Goal: Transaction & Acquisition: Purchase product/service

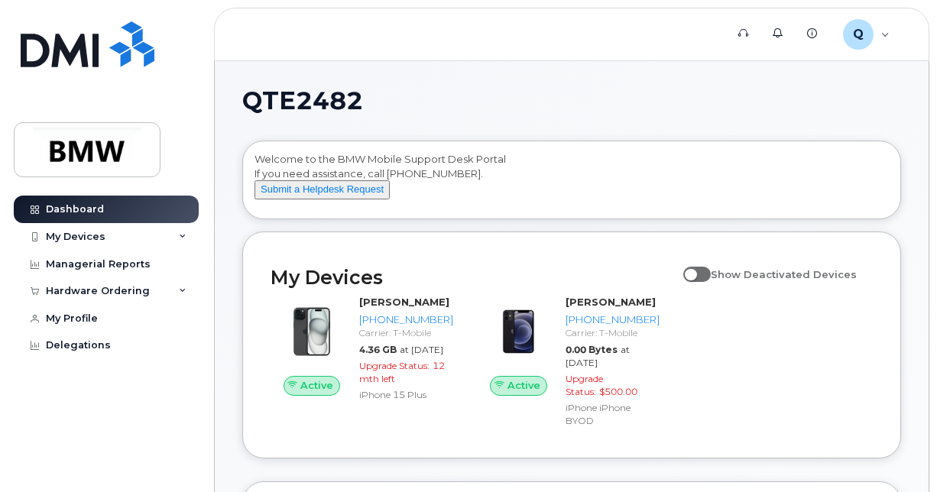
click at [371, 367] on div "[PERSON_NAME] [PHONE_NUMBER] Carrier: T-Mobile 4.36 GB at [DATE] Upgrade Status…" at bounding box center [406, 349] width 106 height 109
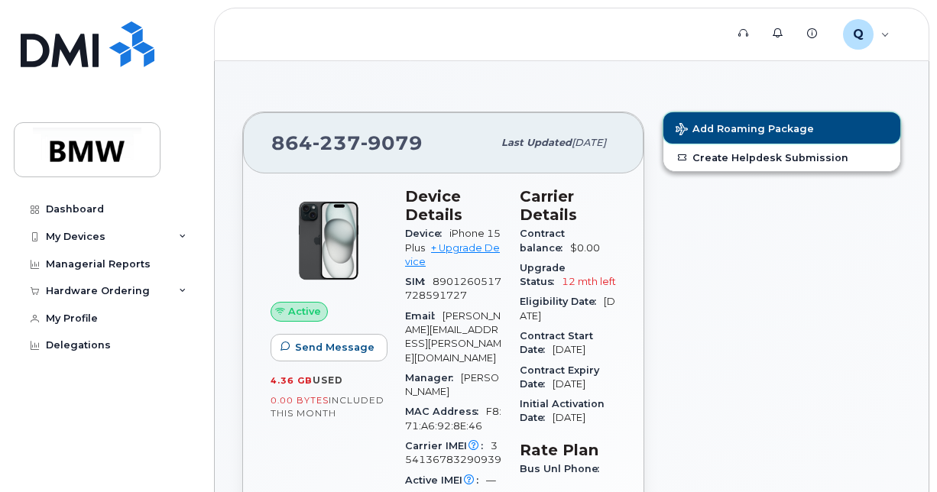
click at [758, 123] on span "Add Roaming Package" at bounding box center [745, 130] width 138 height 15
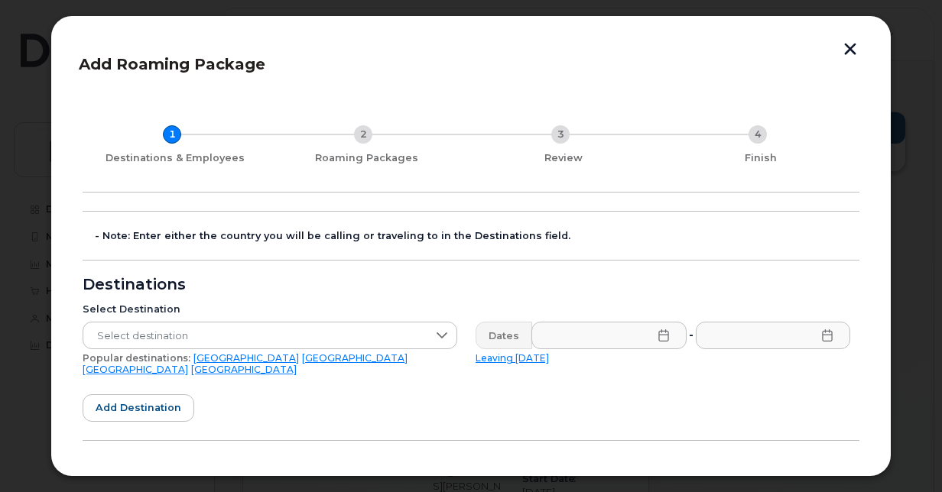
click at [854, 49] on button "button" at bounding box center [850, 51] width 23 height 16
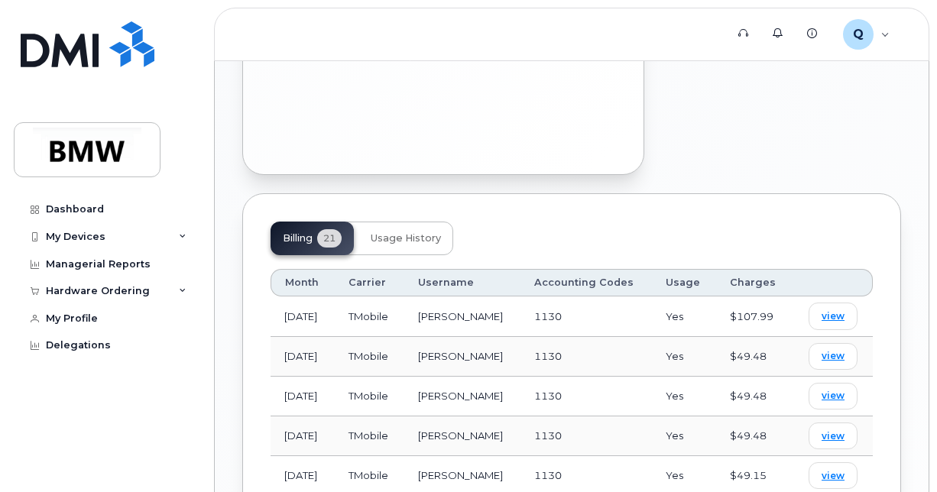
scroll to position [1142, 0]
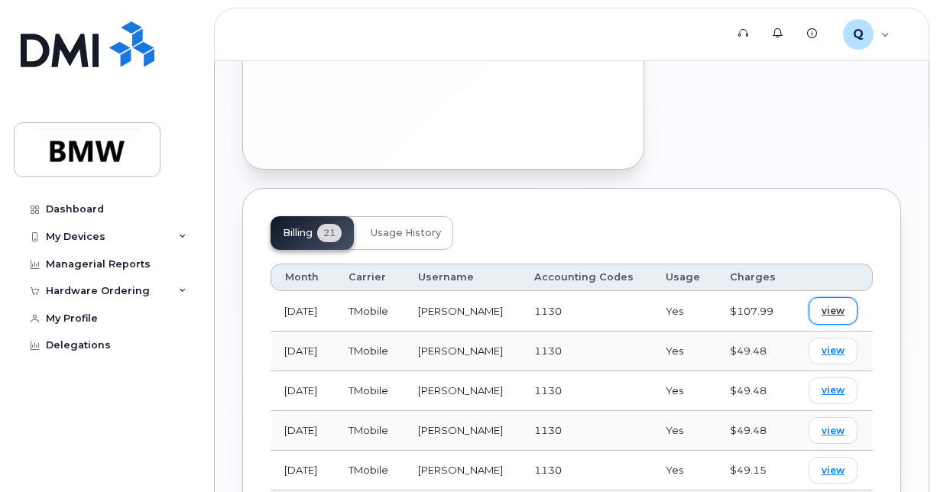
click at [830, 304] on span "view" at bounding box center [833, 311] width 23 height 14
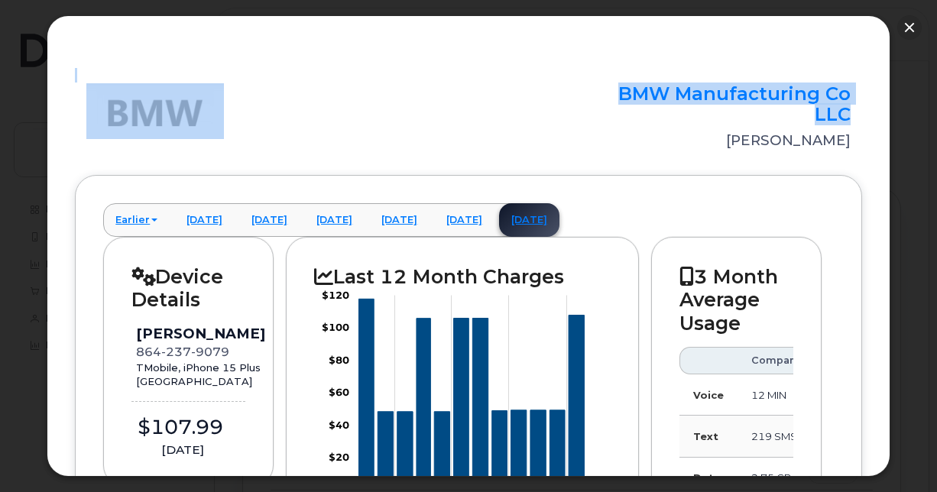
drag, startPoint x: 890, startPoint y: 109, endPoint x: 893, endPoint y: 153, distance: 43.7
click at [893, 153] on div "× BMW Manufacturing Co LLC Bogdan Ilie Earlier April 2025 March 2025 February 2…" at bounding box center [468, 246] width 937 height 492
drag, startPoint x: 893, startPoint y: 153, endPoint x: 891, endPoint y: 119, distance: 33.7
click at [891, 119] on div at bounding box center [468, 246] width 937 height 492
drag, startPoint x: 884, startPoint y: 135, endPoint x: 894, endPoint y: 193, distance: 58.8
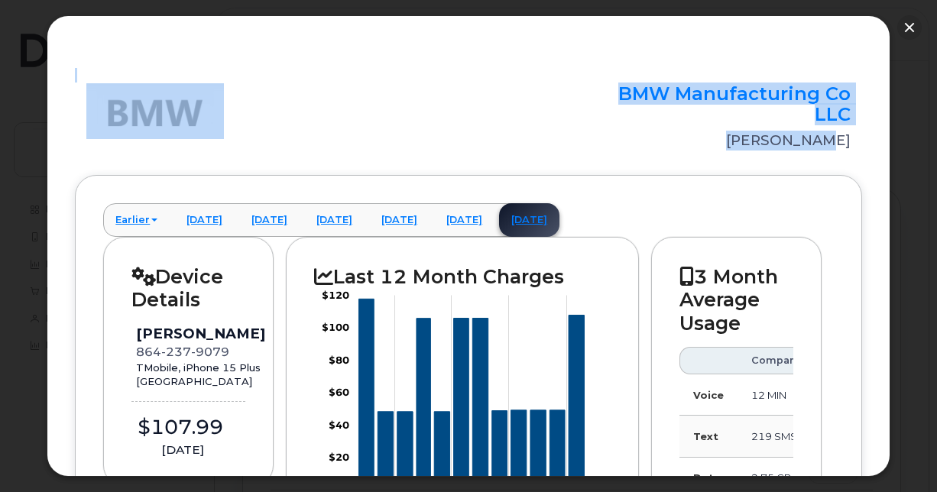
click at [894, 193] on div "× BMW Manufacturing Co LLC Bogdan Ilie Earlier April 2025 March 2025 February 2…" at bounding box center [468, 246] width 937 height 492
drag, startPoint x: 894, startPoint y: 193, endPoint x: 934, endPoint y: 309, distance: 123.0
click at [934, 309] on div at bounding box center [468, 246] width 937 height 492
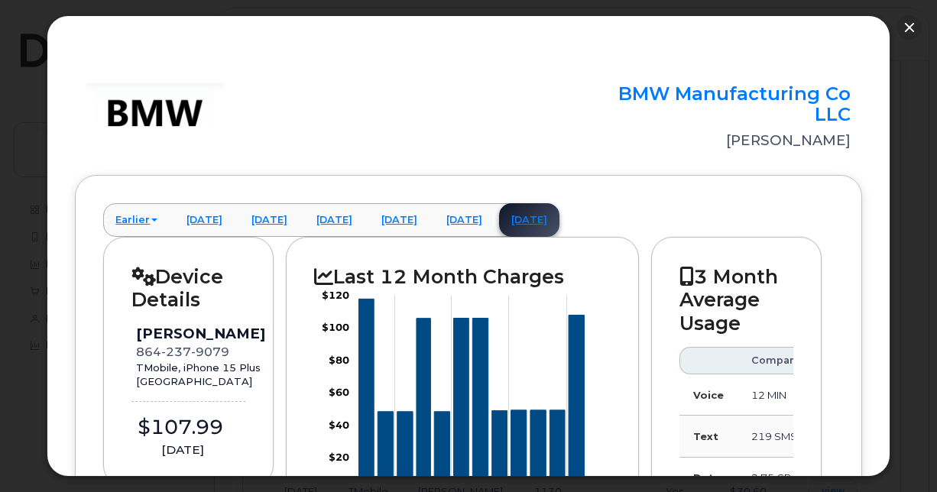
scroll to position [1642, 0]
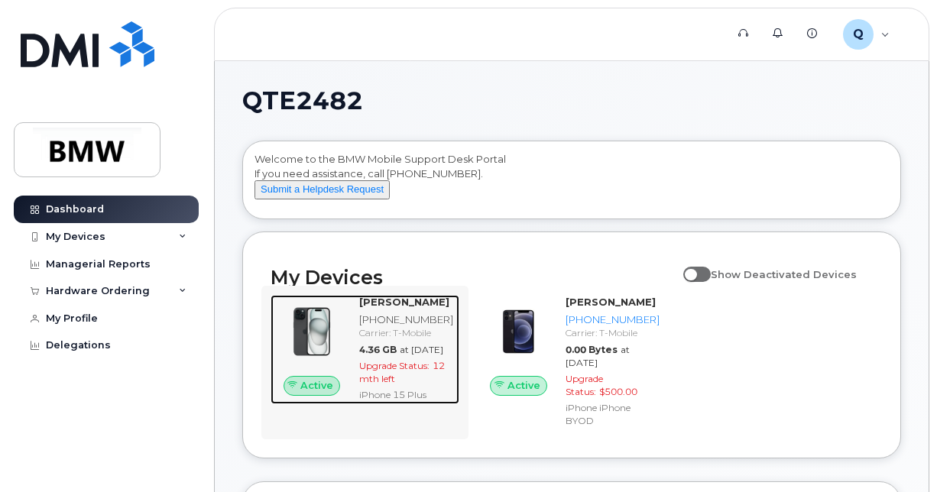
click at [381, 308] on strong "[PERSON_NAME]" at bounding box center [404, 302] width 90 height 12
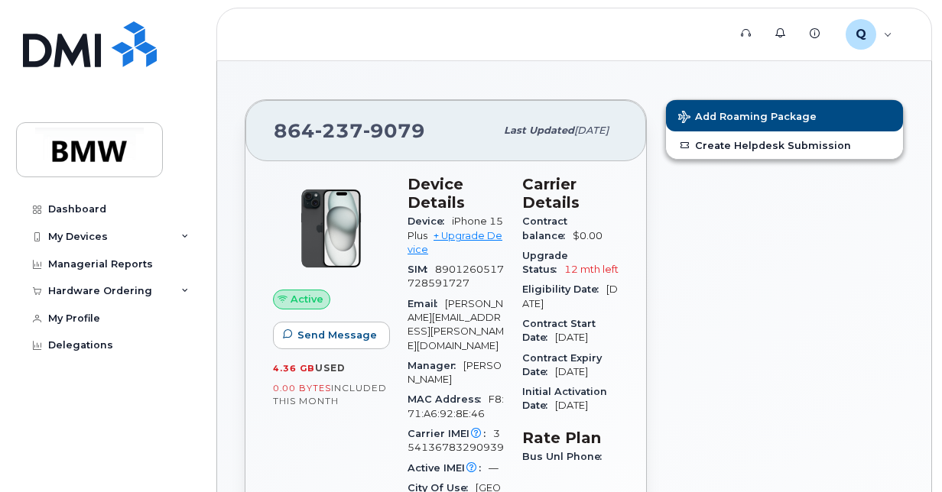
scroll to position [8, 0]
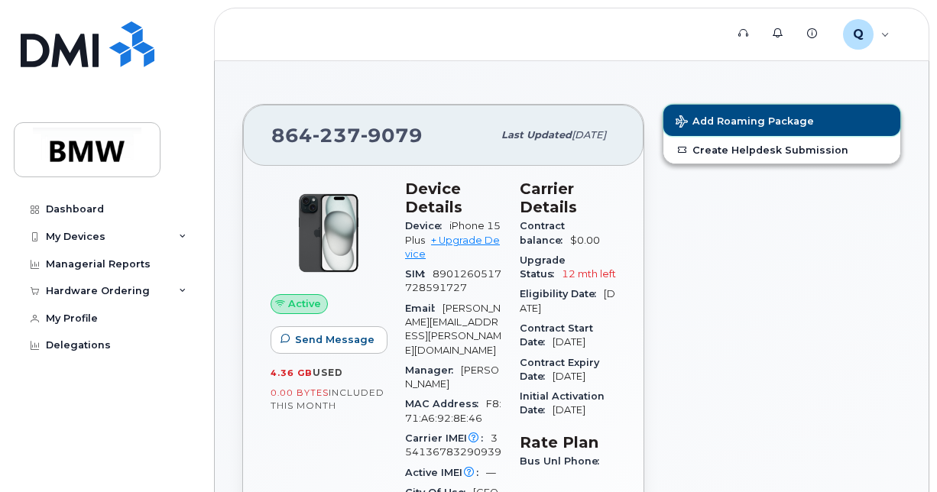
click at [742, 115] on span "Add Roaming Package" at bounding box center [745, 122] width 138 height 15
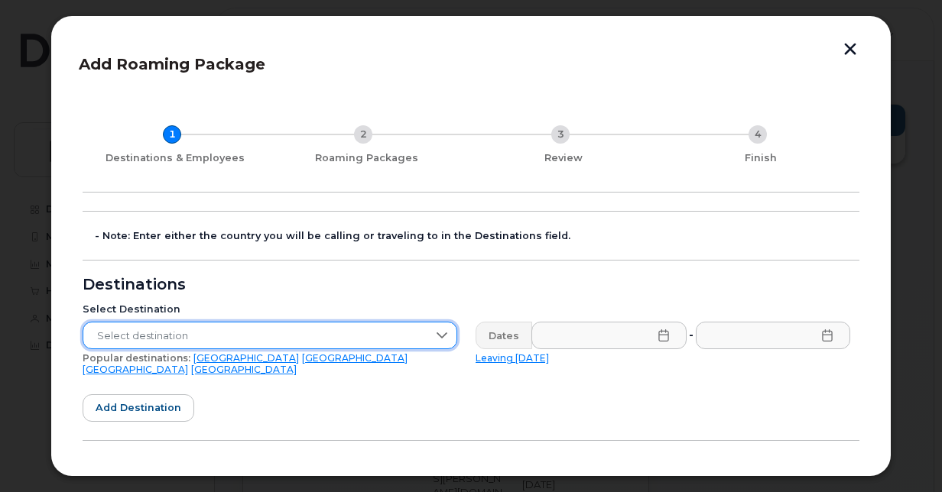
click at [300, 341] on span "Select destination" at bounding box center [255, 337] width 344 height 28
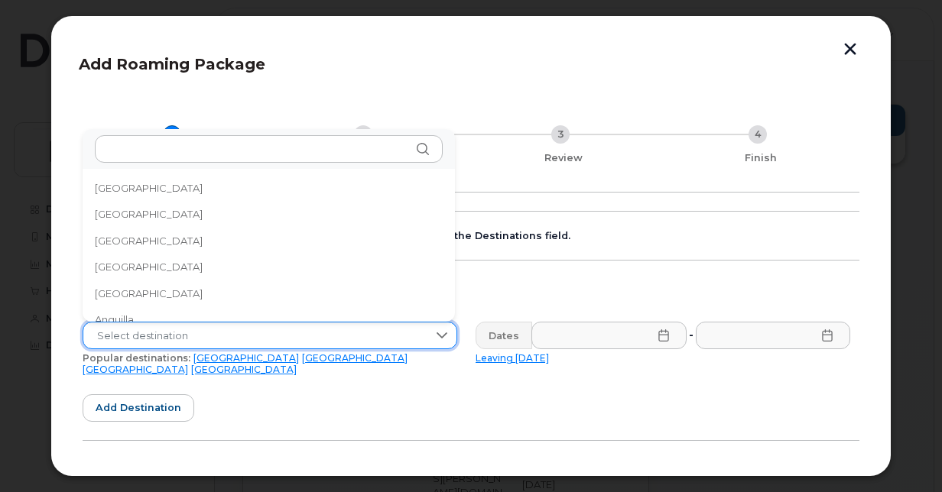
click at [302, 358] on link "[GEOGRAPHIC_DATA]" at bounding box center [354, 357] width 105 height 11
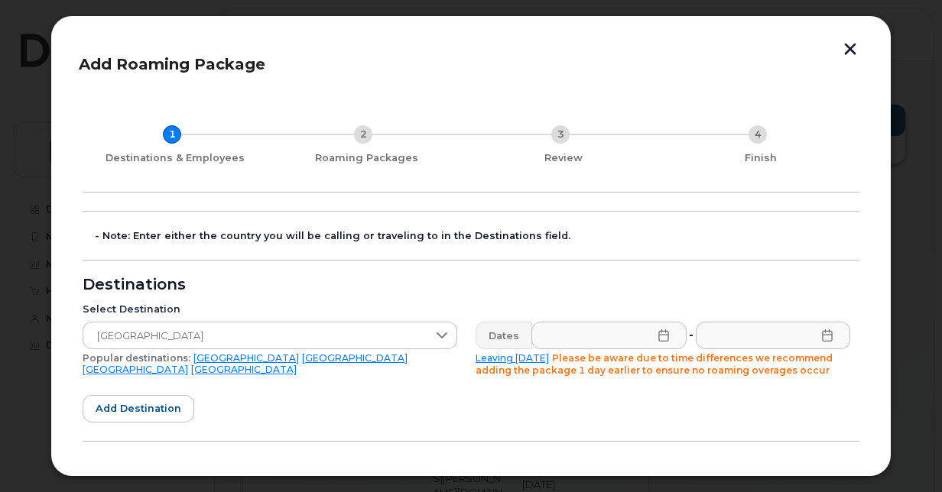
scroll to position [3181, 0]
click at [660, 331] on icon at bounding box center [663, 335] width 10 height 12
click at [498, 353] on link "Leaving [DATE]" at bounding box center [511, 357] width 73 height 11
type input "[DATE]"
click at [826, 336] on icon at bounding box center [827, 335] width 12 height 12
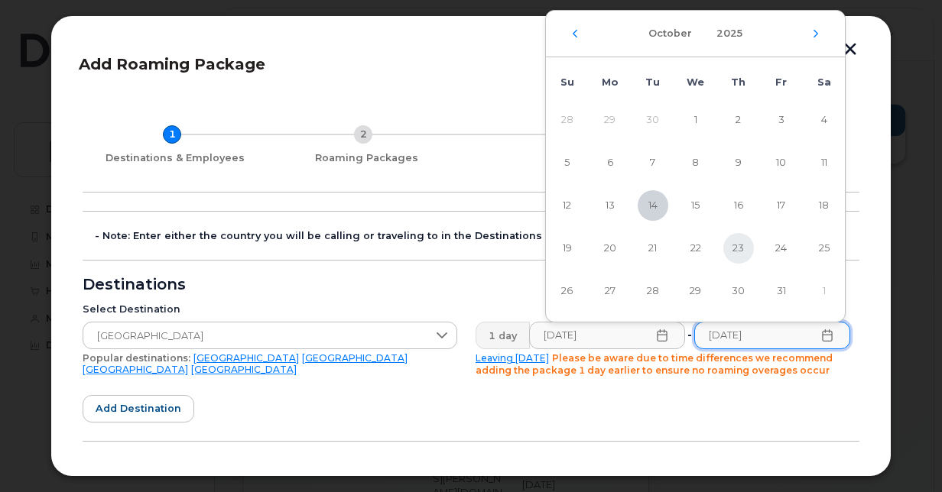
click at [741, 248] on span "23" at bounding box center [738, 248] width 31 height 31
type input "[DATE]"
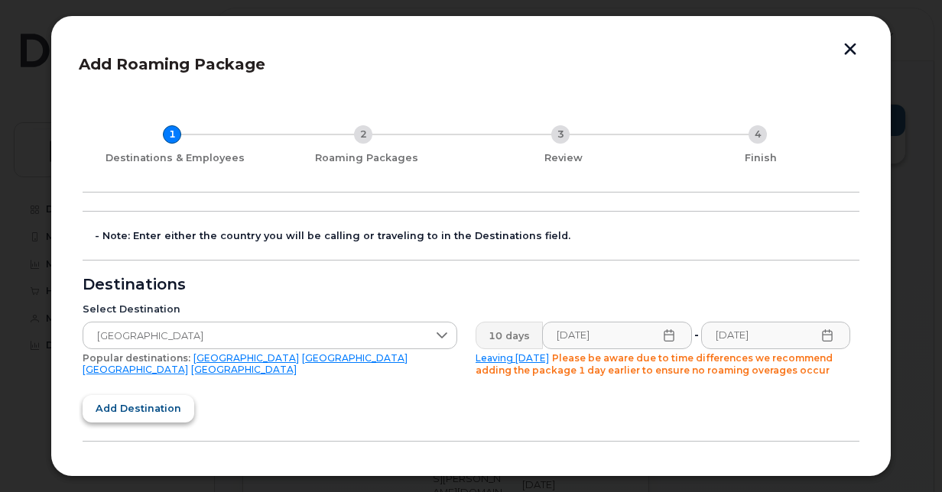
click at [157, 408] on span "Add destination" at bounding box center [139, 408] width 86 height 15
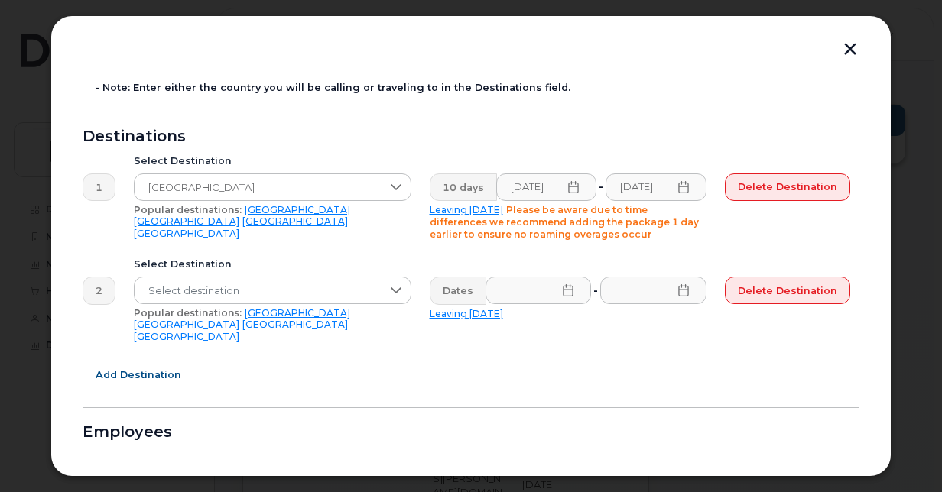
scroll to position [167, 0]
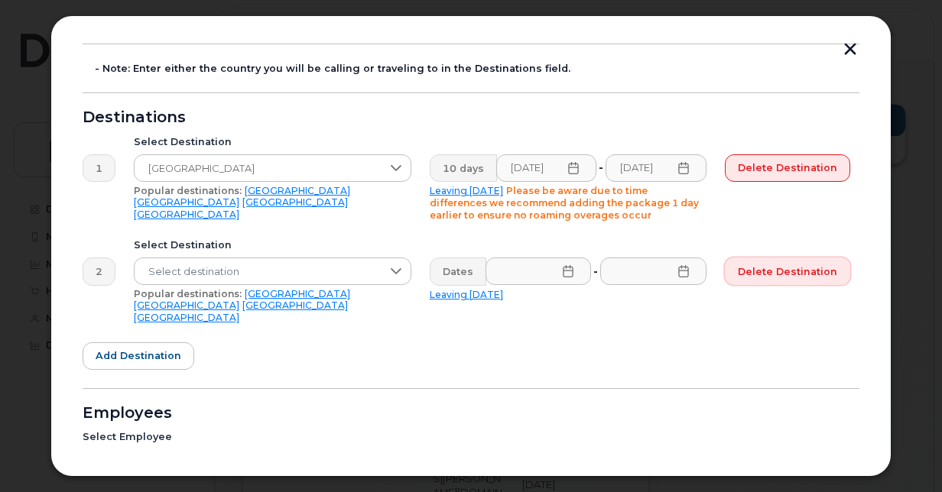
click at [822, 270] on span "Delete destination" at bounding box center [787, 271] width 99 height 15
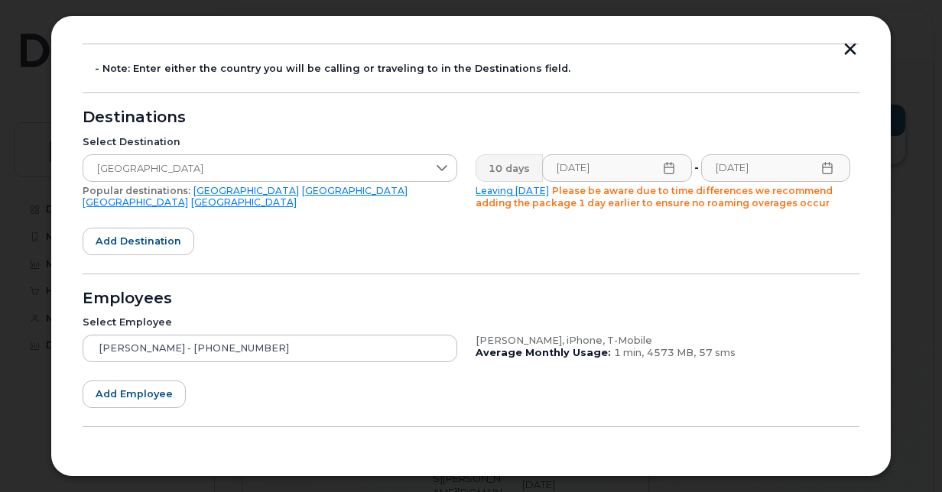
scroll to position [213, 0]
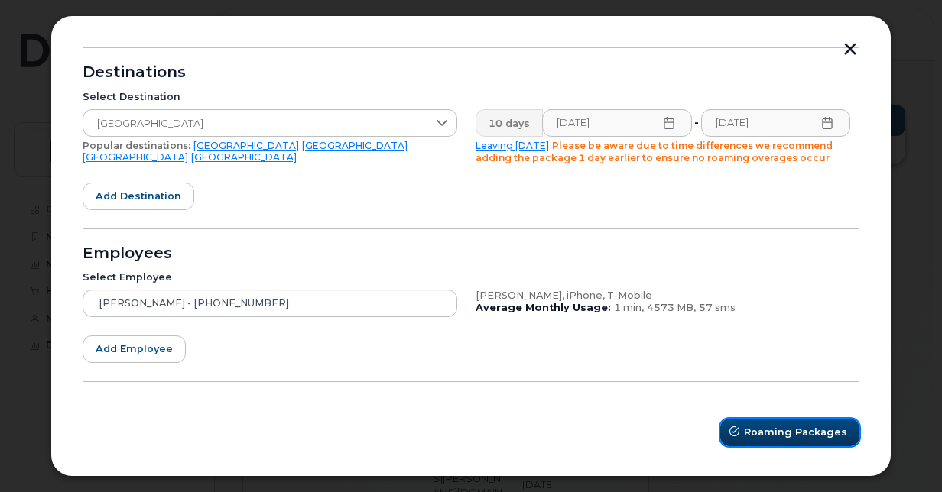
click at [791, 428] on span "Roaming Packages" at bounding box center [795, 432] width 103 height 15
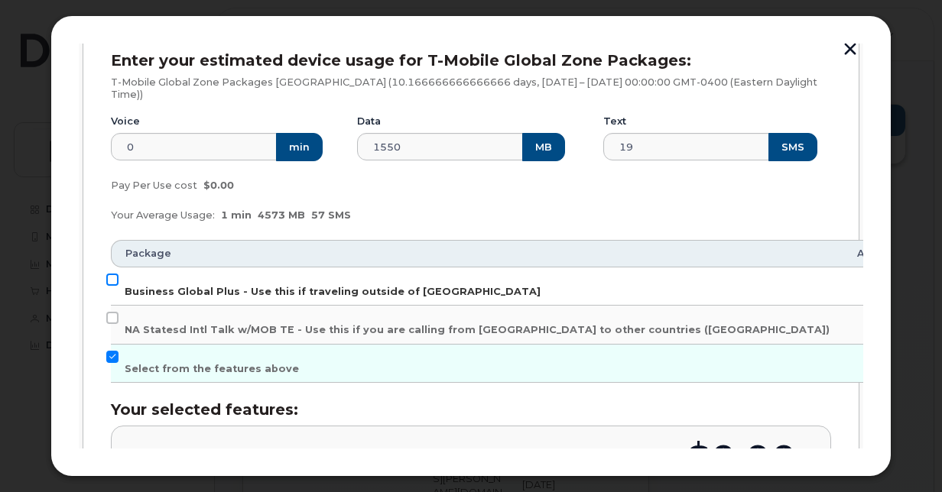
click at [113, 278] on input "Business Global Plus - Use this if traveling outside of [GEOGRAPHIC_DATA]" at bounding box center [112, 280] width 12 height 12
checkbox input "true"
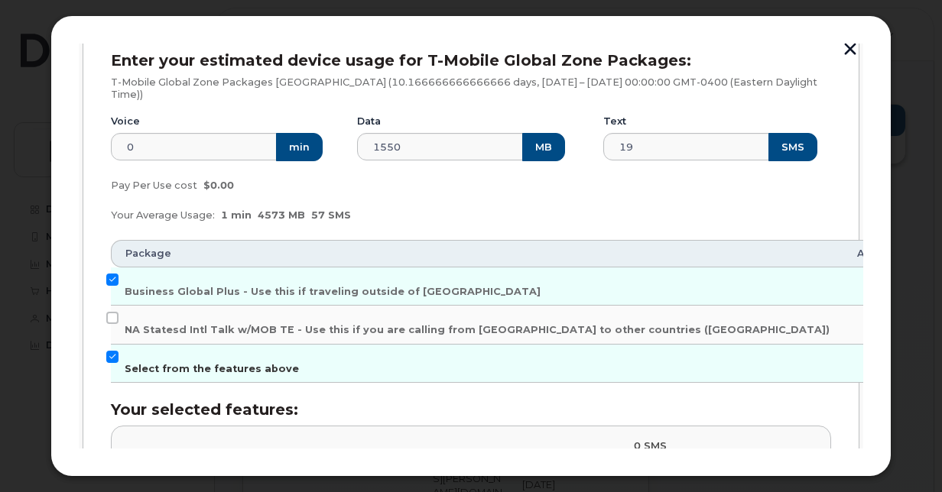
click at [112, 353] on input "Select from the features above" at bounding box center [112, 357] width 12 height 12
checkbox input "false"
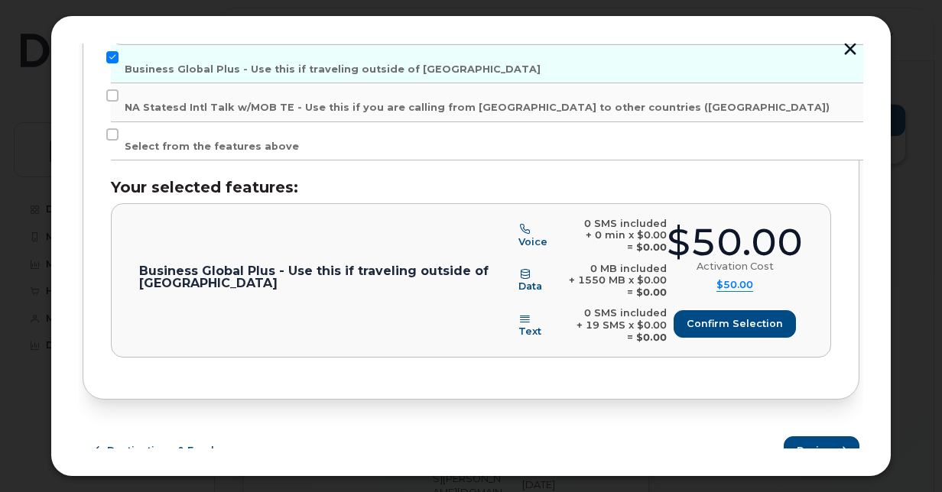
scroll to position [470, 0]
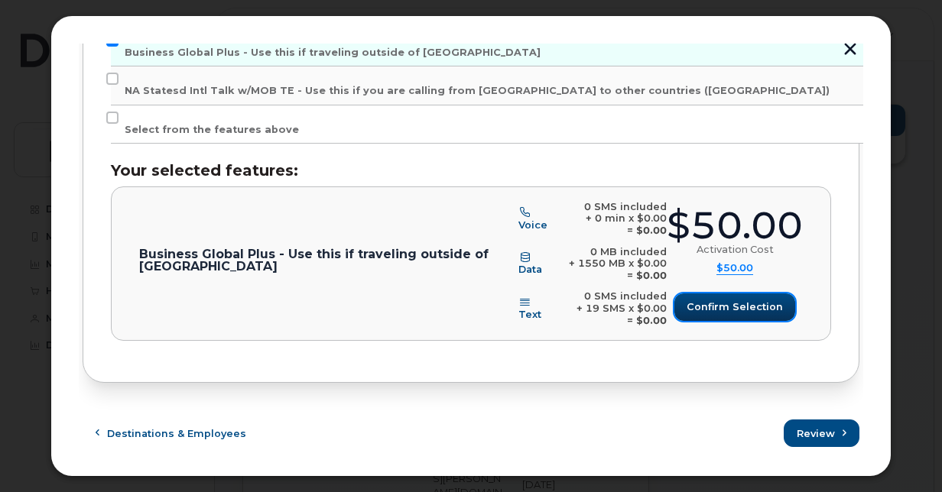
click at [731, 307] on span "Confirm selection" at bounding box center [734, 307] width 96 height 15
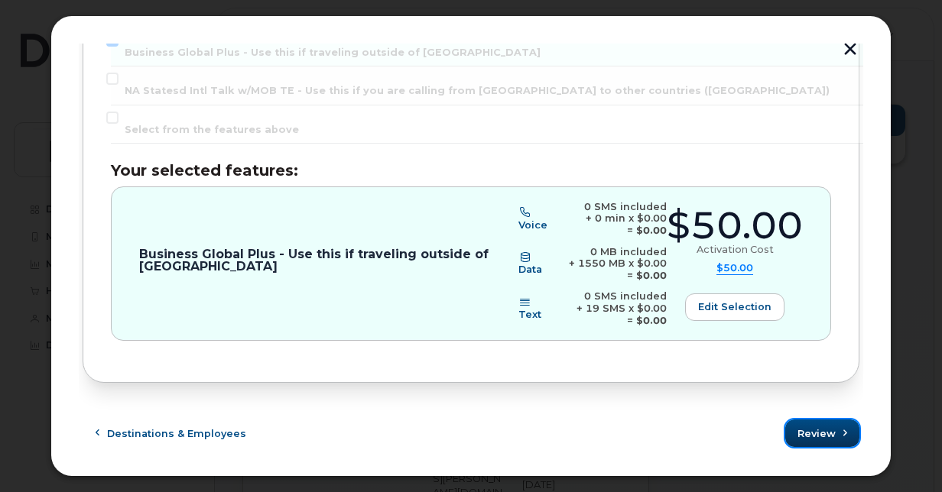
click at [827, 430] on span "Review" at bounding box center [816, 434] width 38 height 15
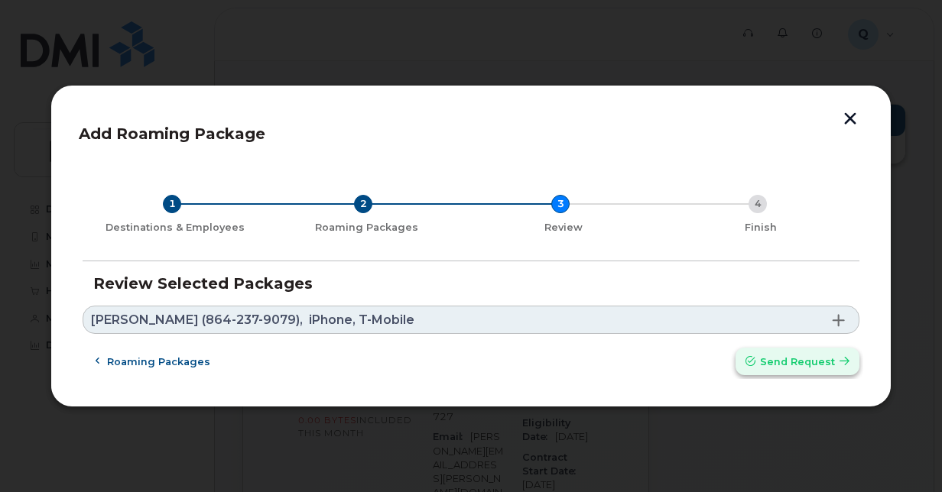
click at [804, 356] on span "Send request" at bounding box center [797, 362] width 75 height 15
